Goal: Information Seeking & Learning: Learn about a topic

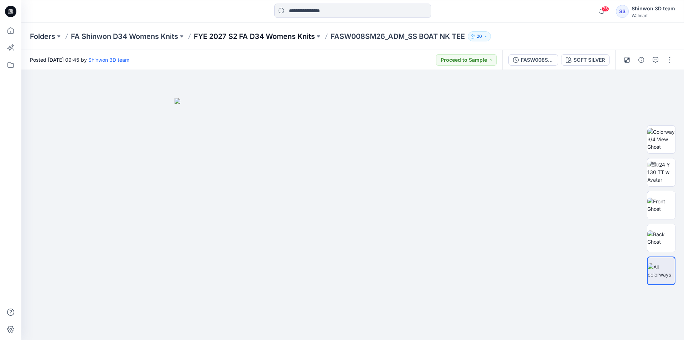
click at [253, 35] on p "FYE 2027 S2 FA D34 Womens Knits" at bounding box center [254, 36] width 121 height 10
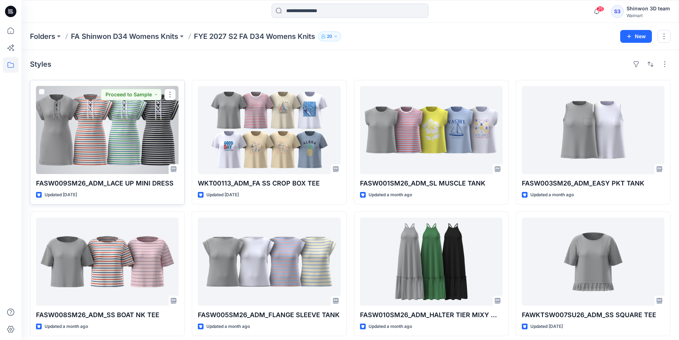
click at [139, 141] on div at bounding box center [107, 130] width 142 height 88
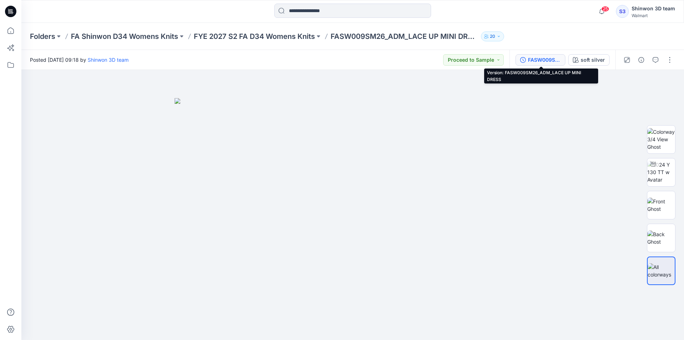
click at [538, 56] on div "FASW009SM26_ADM_LACE UP MINI DRESS" at bounding box center [544, 60] width 33 height 8
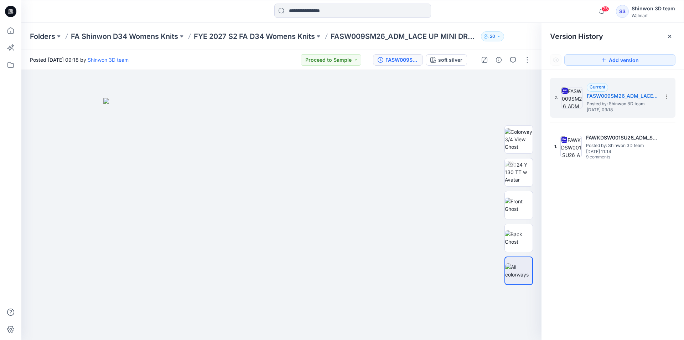
click at [675, 36] on div "Version History" at bounding box center [612, 36] width 142 height 27
click at [671, 37] on icon at bounding box center [670, 36] width 6 height 6
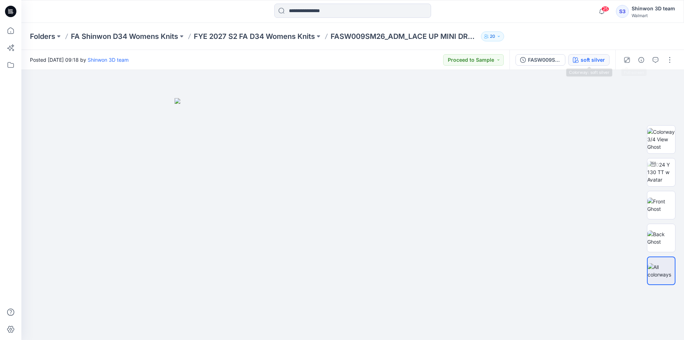
click at [590, 62] on div "soft silver" at bounding box center [593, 60] width 24 height 8
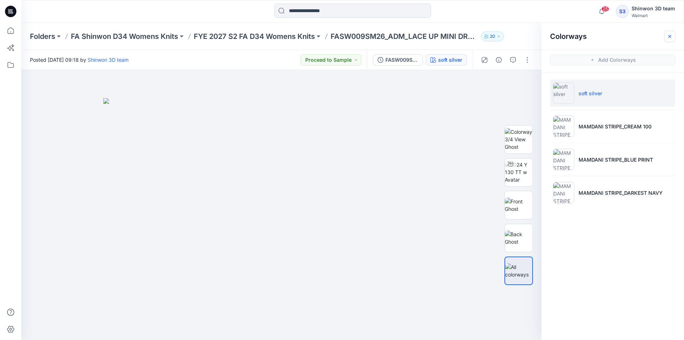
click at [668, 37] on icon "button" at bounding box center [670, 36] width 6 height 6
